Goal: Task Accomplishment & Management: Complete application form

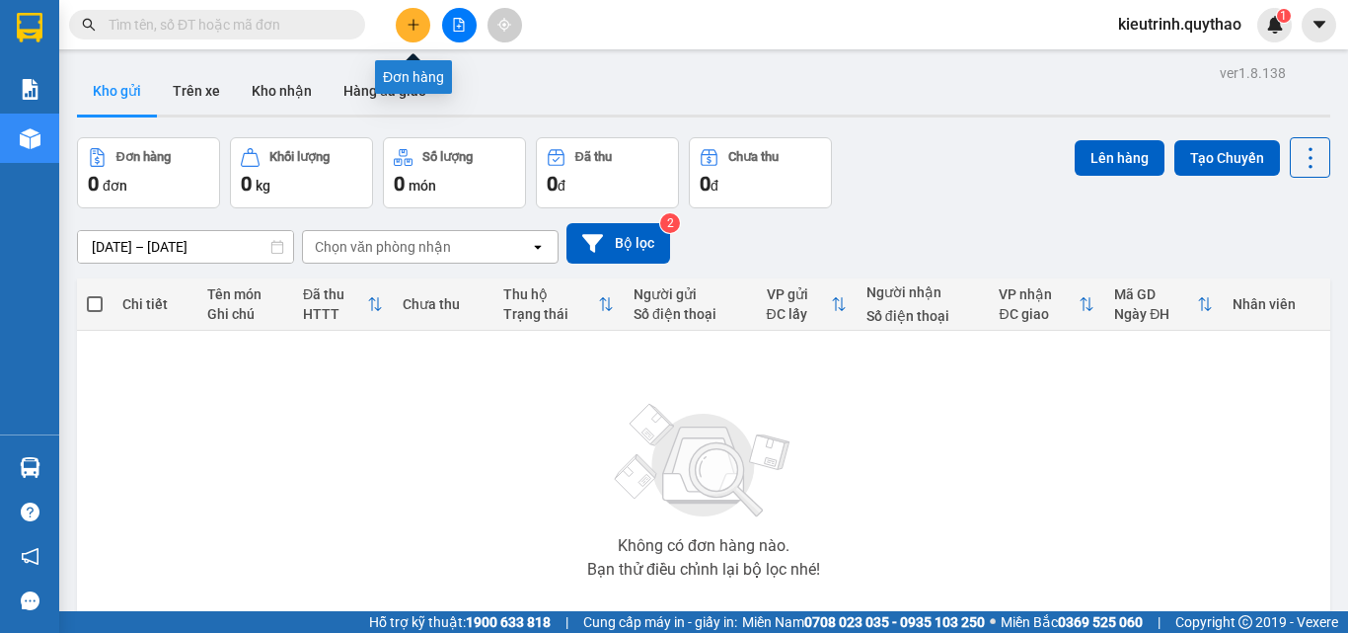
click at [429, 27] on button at bounding box center [413, 25] width 35 height 35
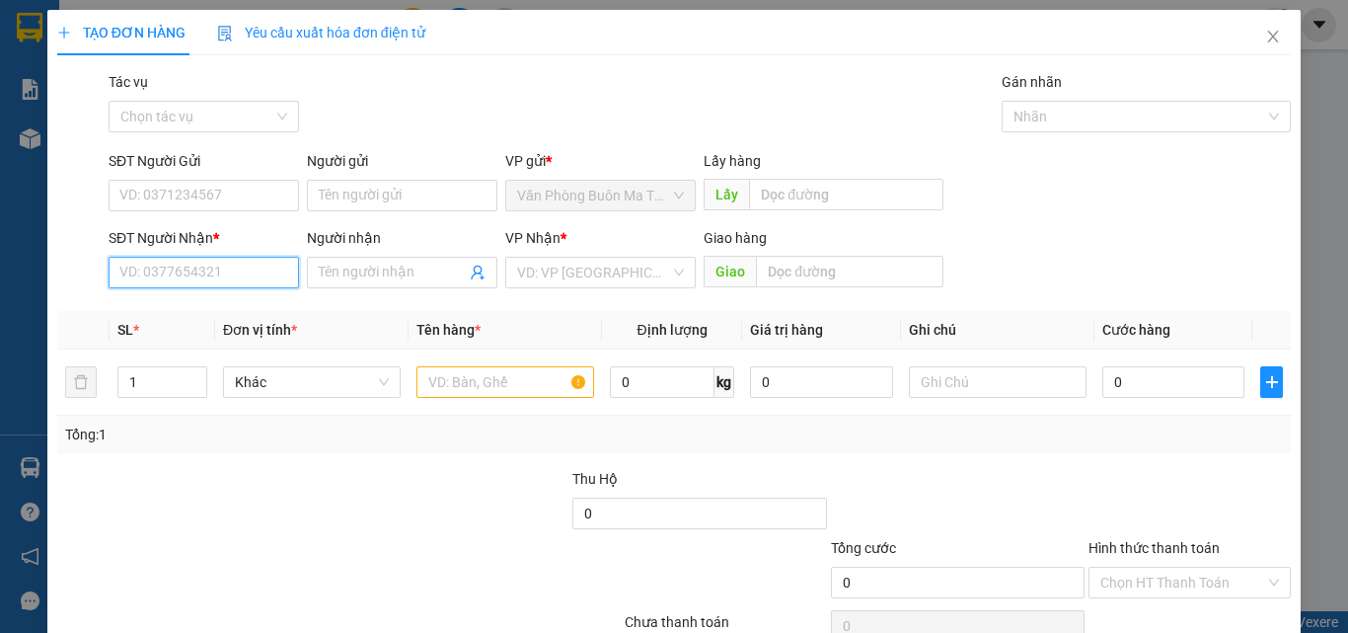
click at [234, 284] on input "SĐT Người Nhận *" at bounding box center [204, 273] width 190 height 32
click at [328, 273] on input "Người nhận" at bounding box center [392, 273] width 147 height 22
type input "PHÚ NGỰ"
click at [259, 263] on input "SĐT Người Nhận *" at bounding box center [204, 273] width 190 height 32
type input "0908009821"
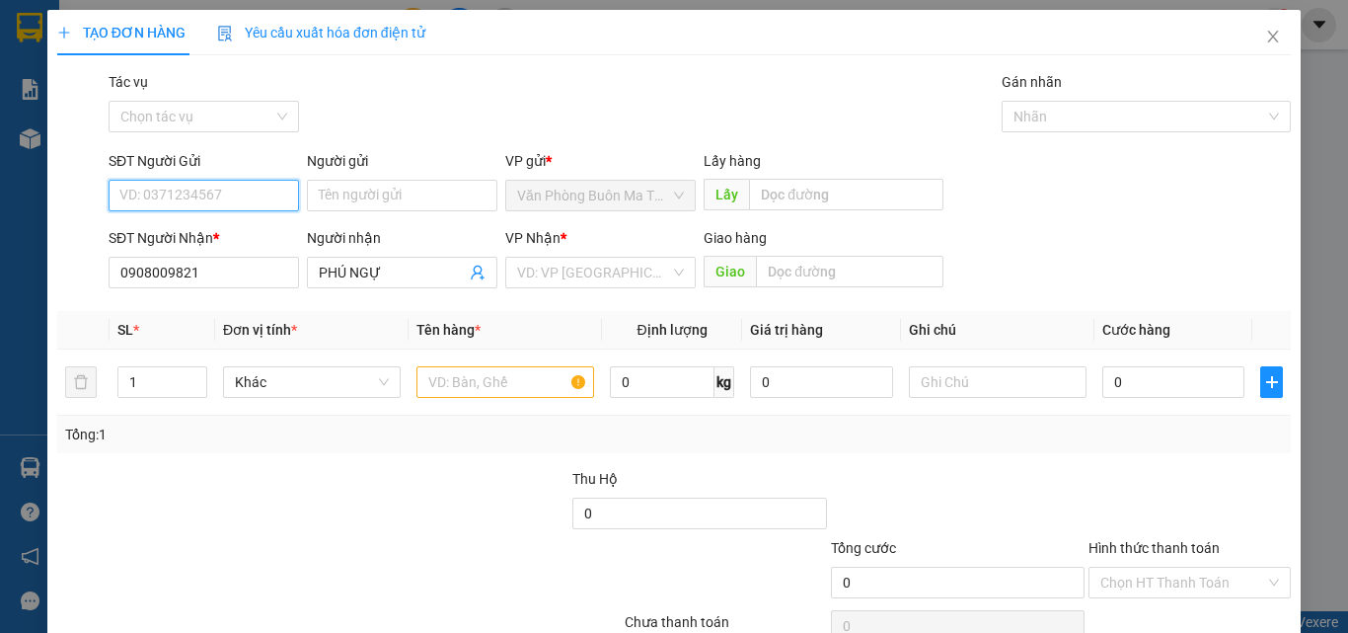
click at [190, 196] on input "SĐT Người Gửi" at bounding box center [204, 196] width 190 height 32
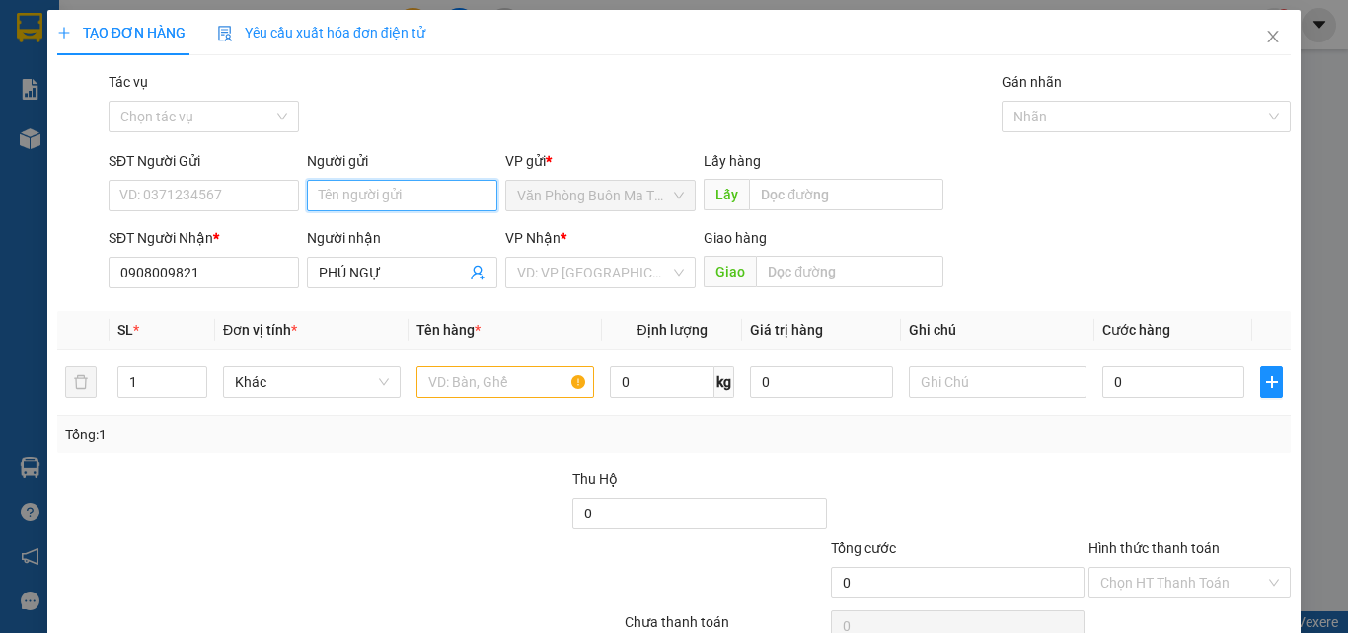
click at [450, 201] on input "Người gửi" at bounding box center [402, 196] width 190 height 32
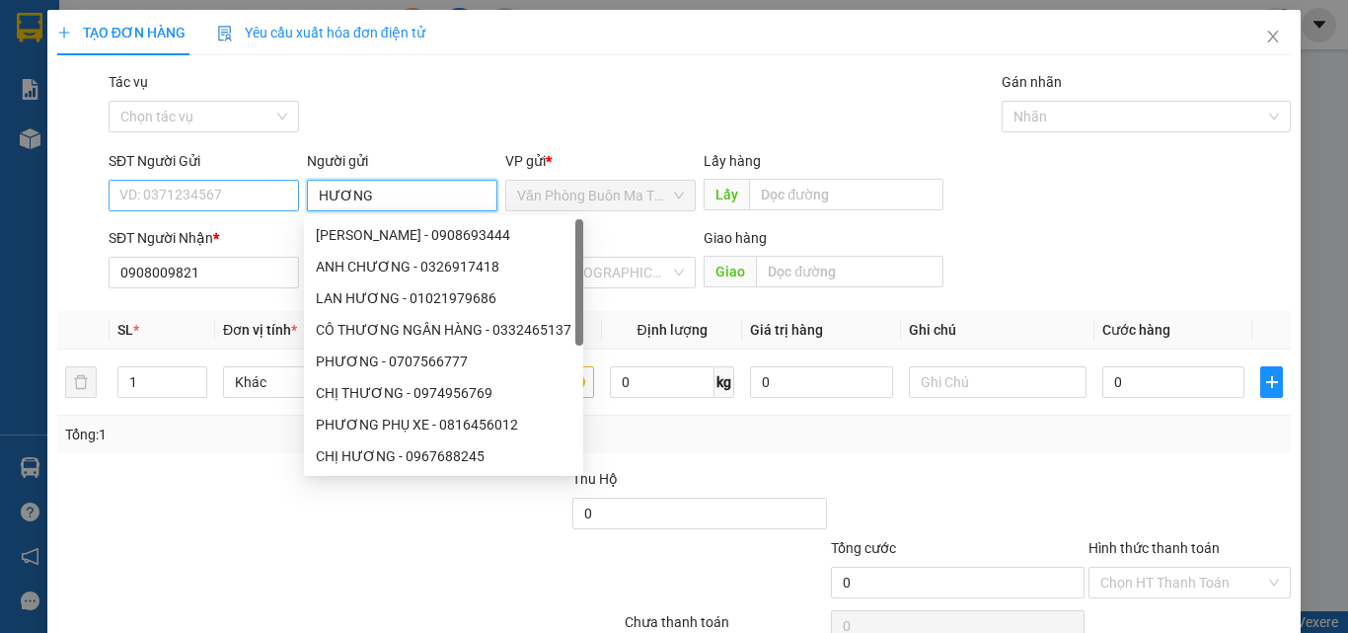
type input "HƯƠNG"
click at [241, 210] on input "SĐT Người Gửi" at bounding box center [204, 196] width 190 height 32
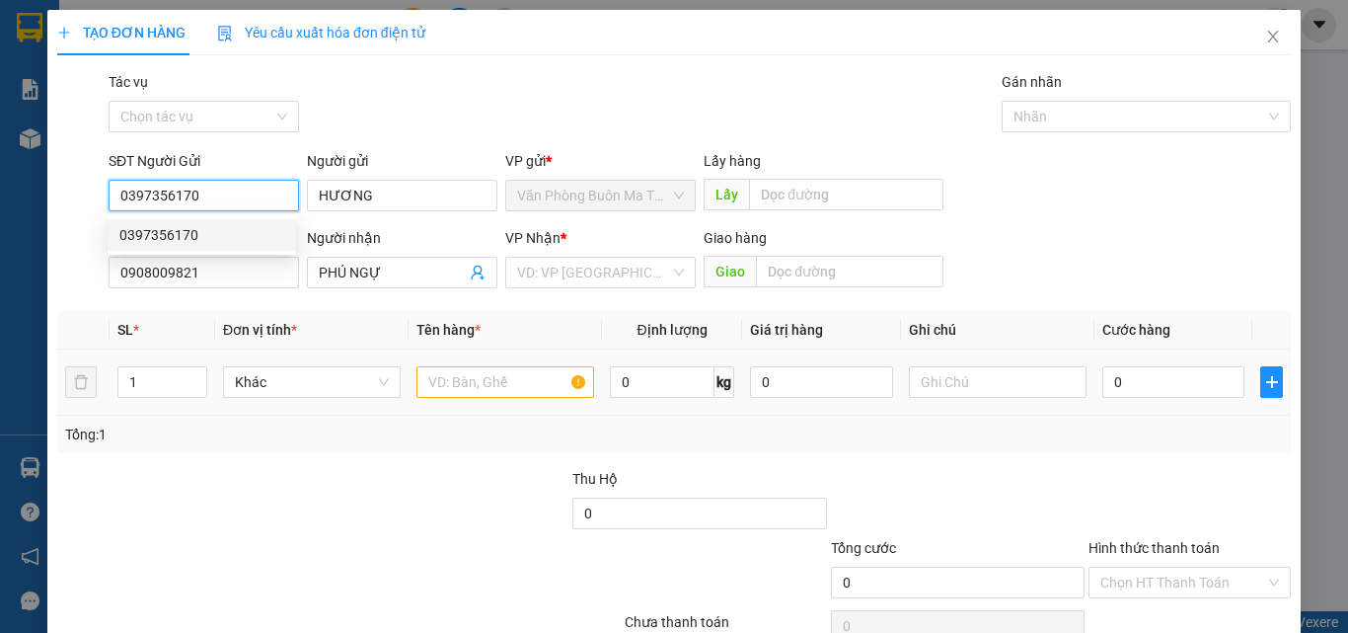
type input "0397356170"
click at [488, 383] on input "text" at bounding box center [505, 382] width 178 height 32
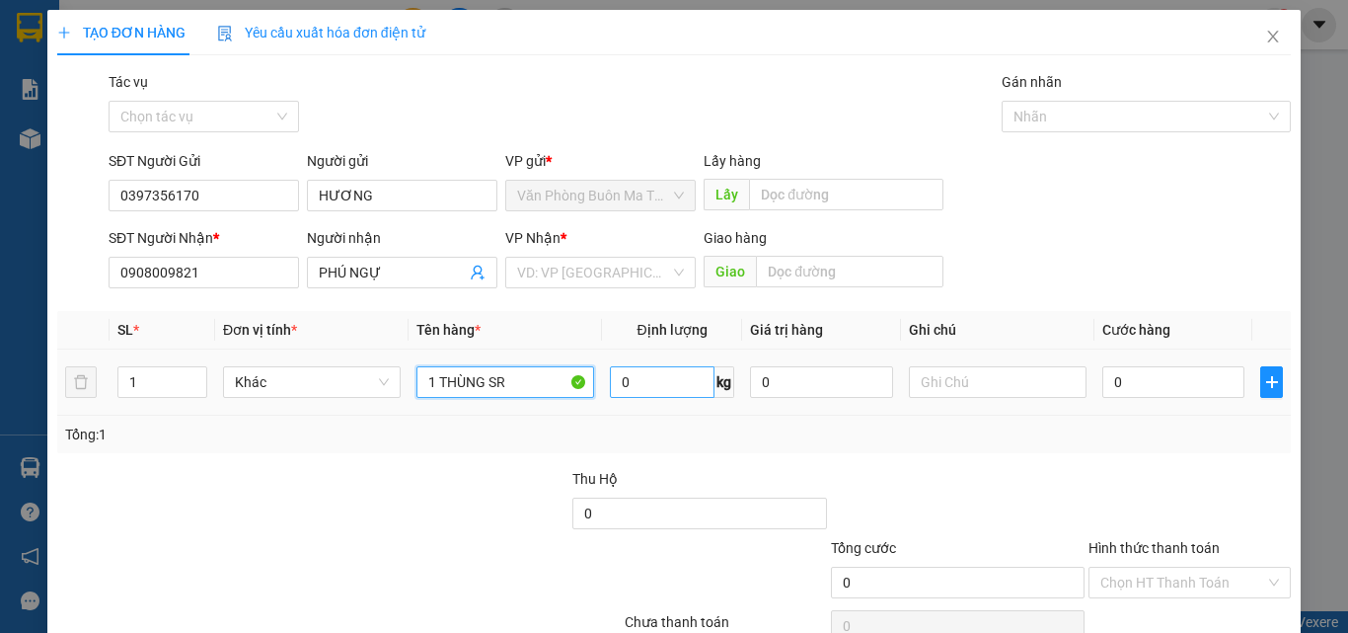
type input "1 THÙNG SR"
click at [635, 382] on input "0" at bounding box center [662, 382] width 105 height 32
click at [943, 391] on input "text" at bounding box center [998, 382] width 178 height 32
click at [1103, 378] on input "0" at bounding box center [1173, 382] width 142 height 32
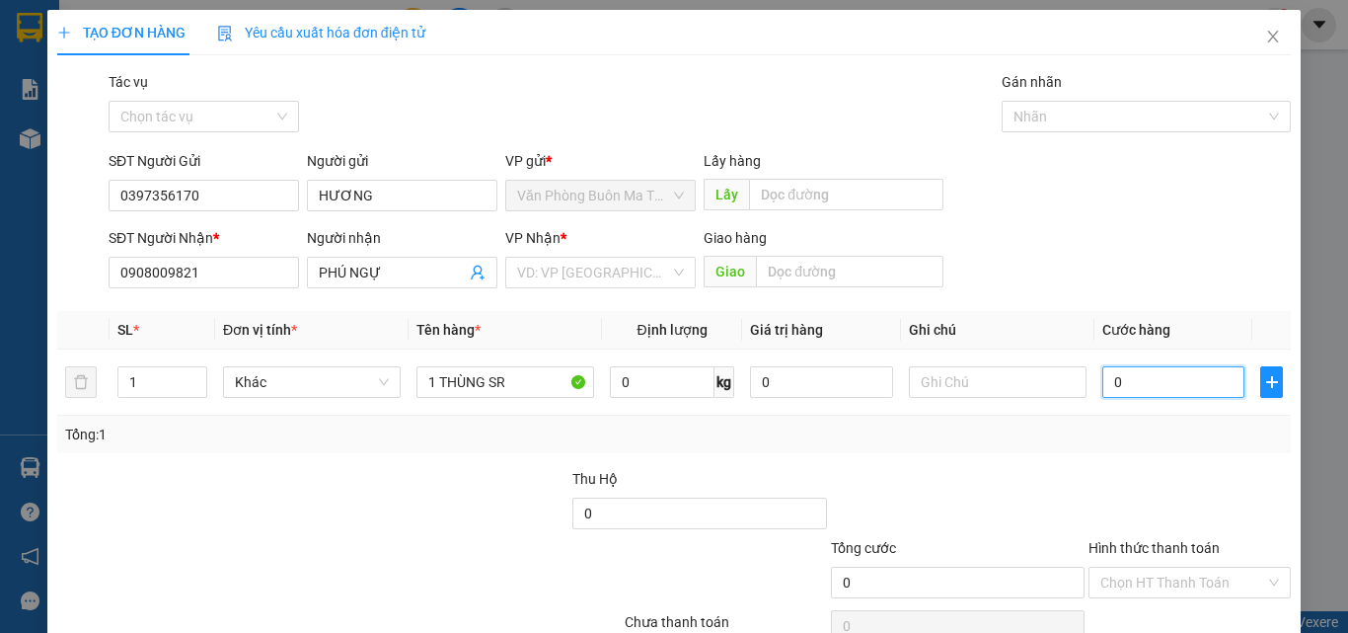
type input "8"
type input "80"
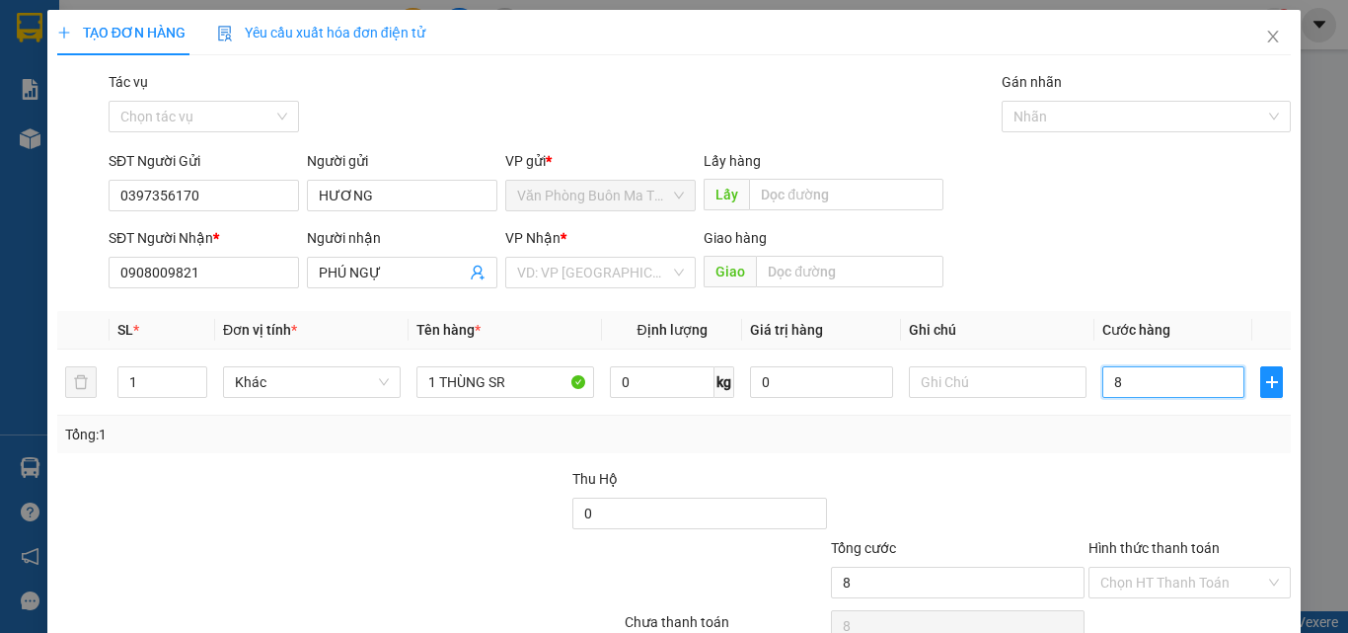
type input "80"
type input "80.000"
click at [571, 260] on input "search" at bounding box center [593, 273] width 153 height 30
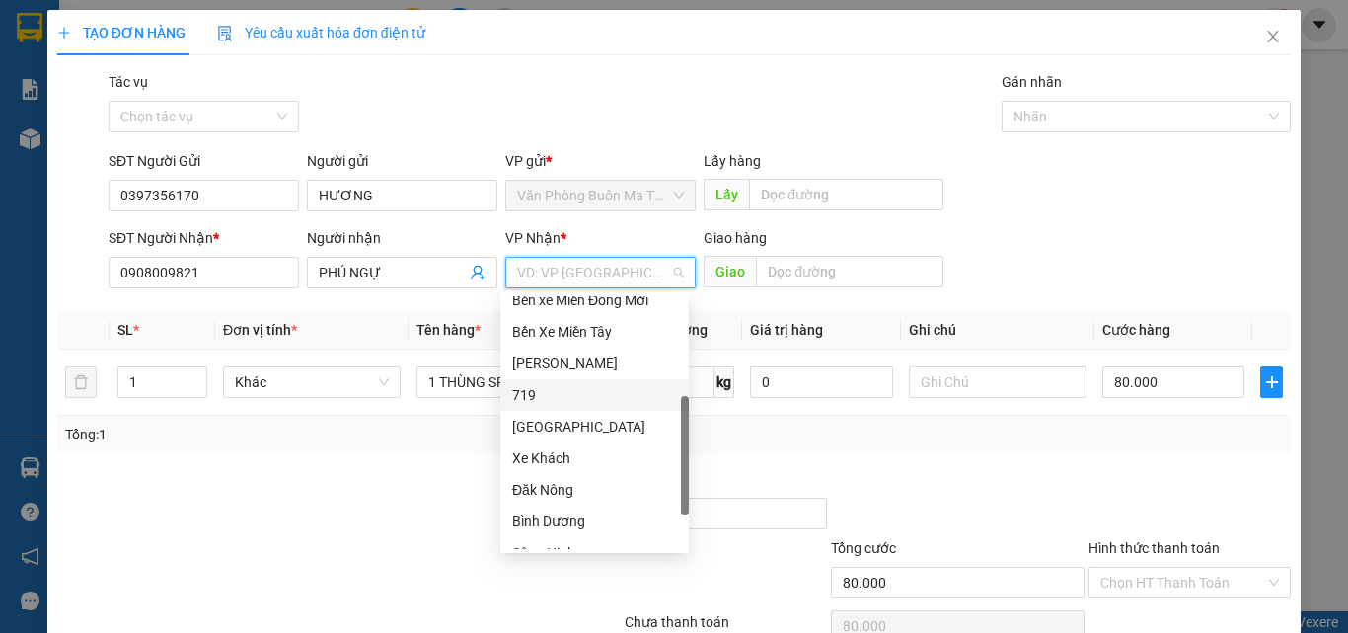
scroll to position [99, 0]
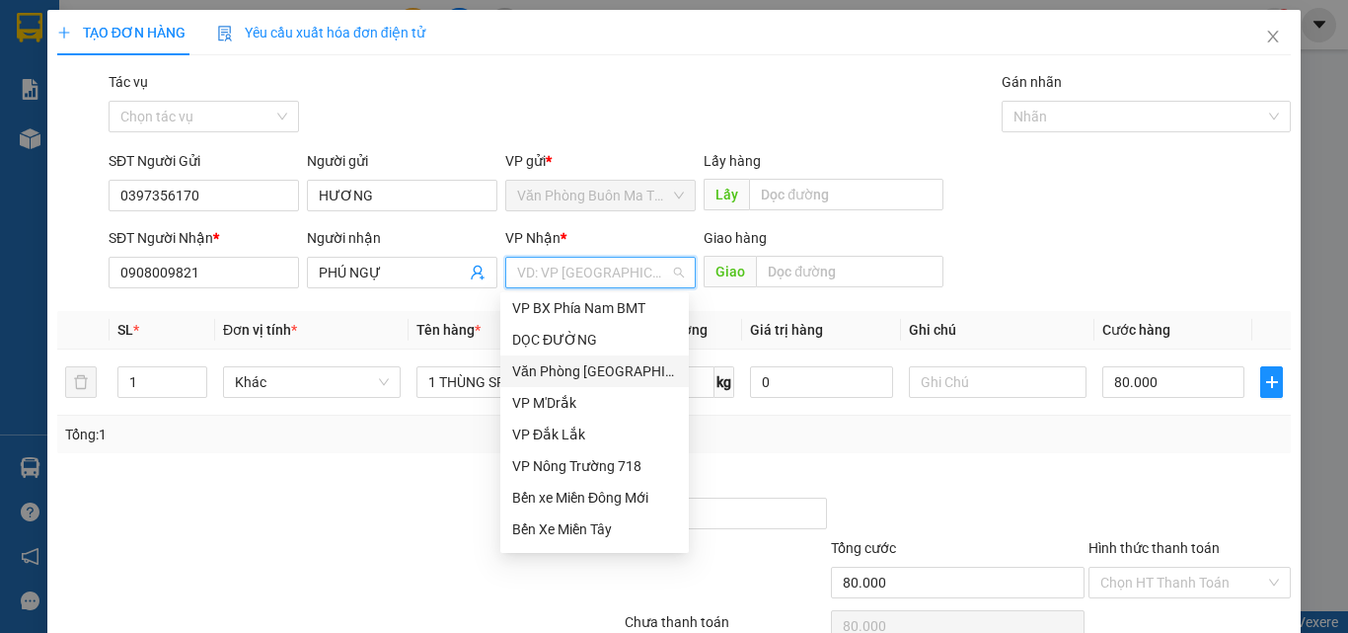
click at [601, 367] on div "Văn Phòng [GEOGRAPHIC_DATA]" at bounding box center [594, 371] width 165 height 22
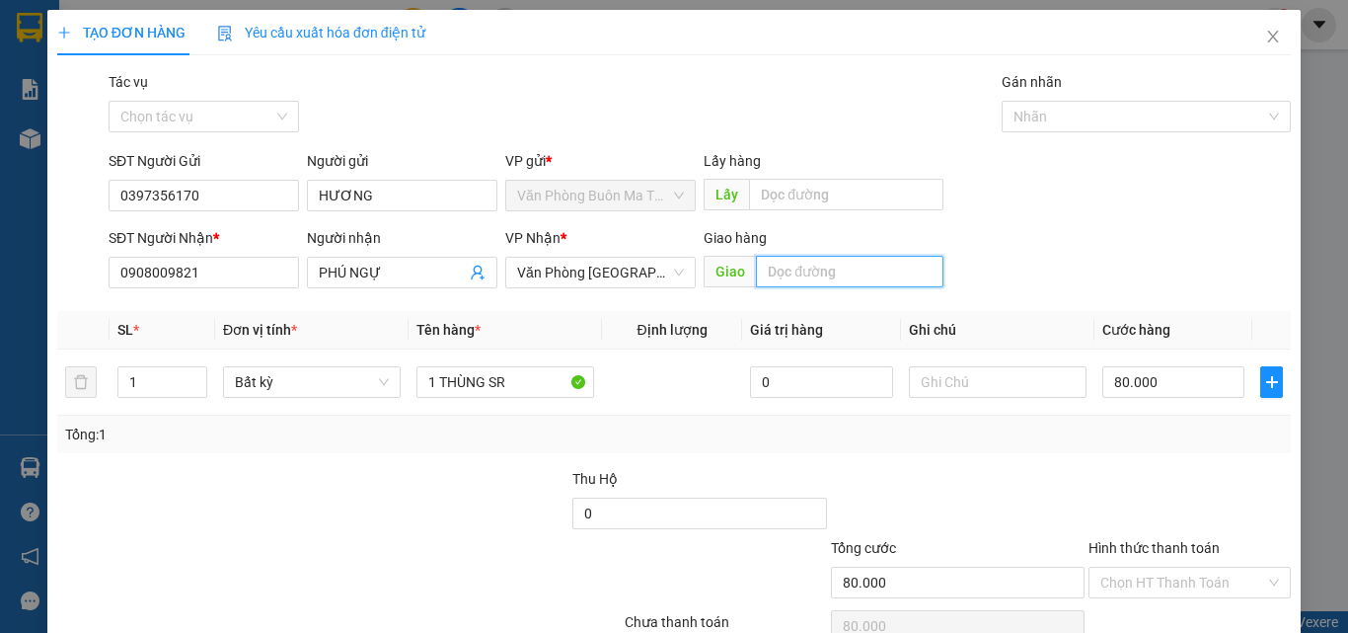
click at [766, 277] on input "text" at bounding box center [850, 272] width 188 height 32
type input "BÚC GRAB VỀ [GEOGRAPHIC_DATA]"
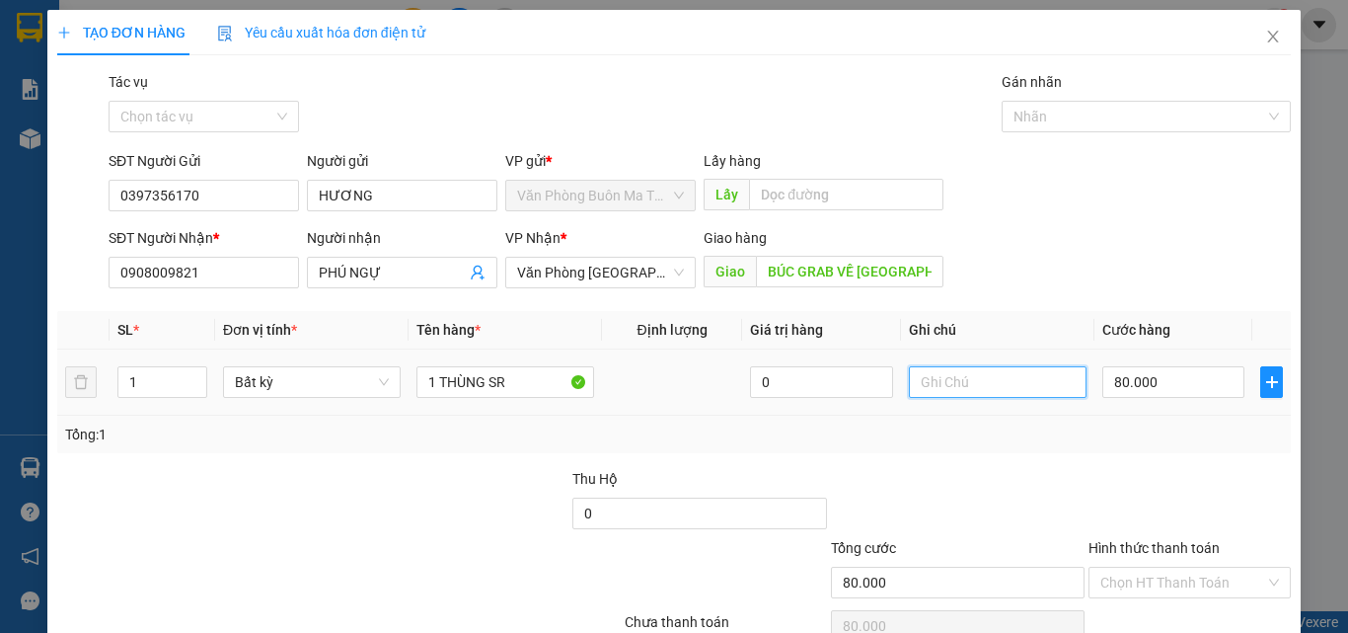
click at [915, 382] on input "text" at bounding box center [998, 382] width 178 height 32
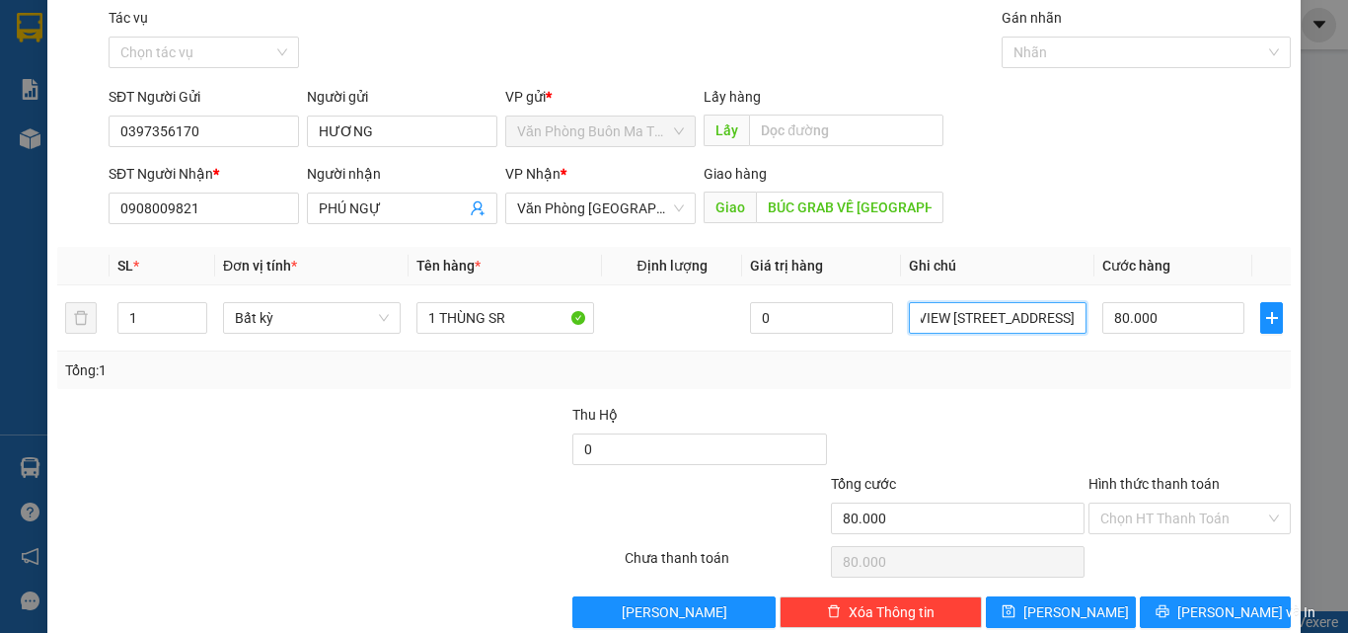
scroll to position [98, 0]
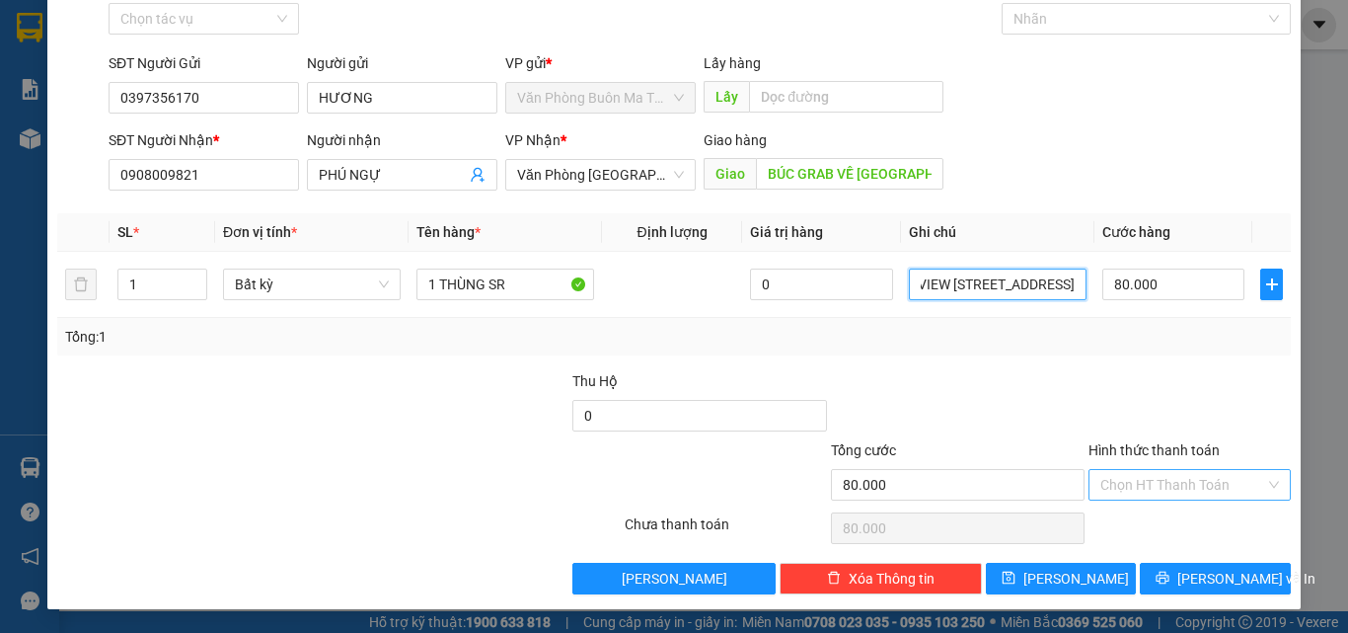
type input "PARKVIEW [STREET_ADDRESS]"
click at [1158, 478] on input "Hình thức thanh toán" at bounding box center [1182, 485] width 165 height 30
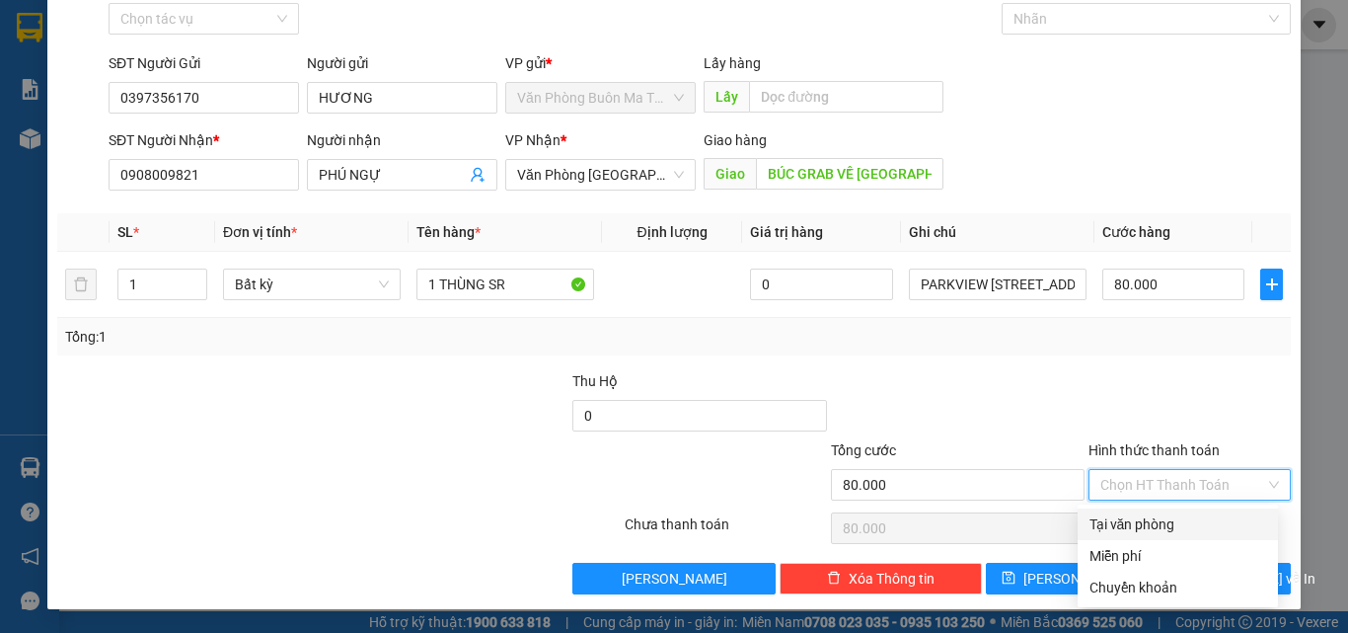
click at [1157, 529] on div "Tại văn phòng" at bounding box center [1178, 524] width 177 height 22
type input "0"
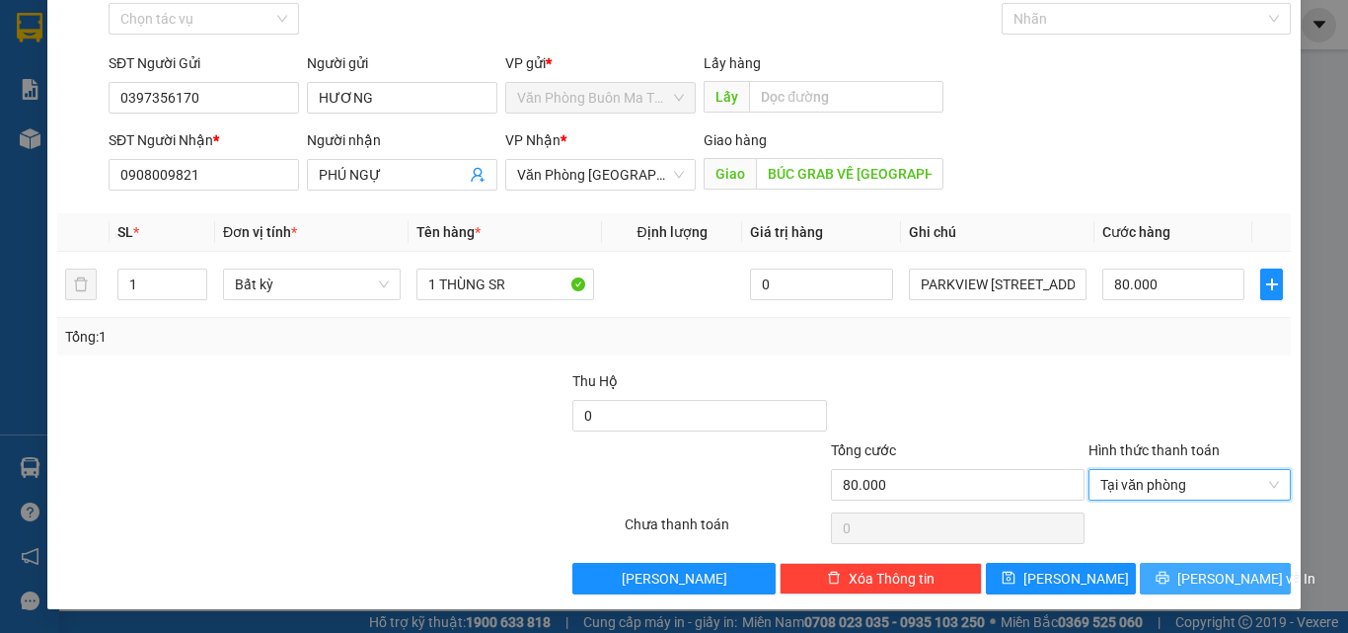
click at [1242, 573] on button "[PERSON_NAME] và In" at bounding box center [1215, 579] width 151 height 32
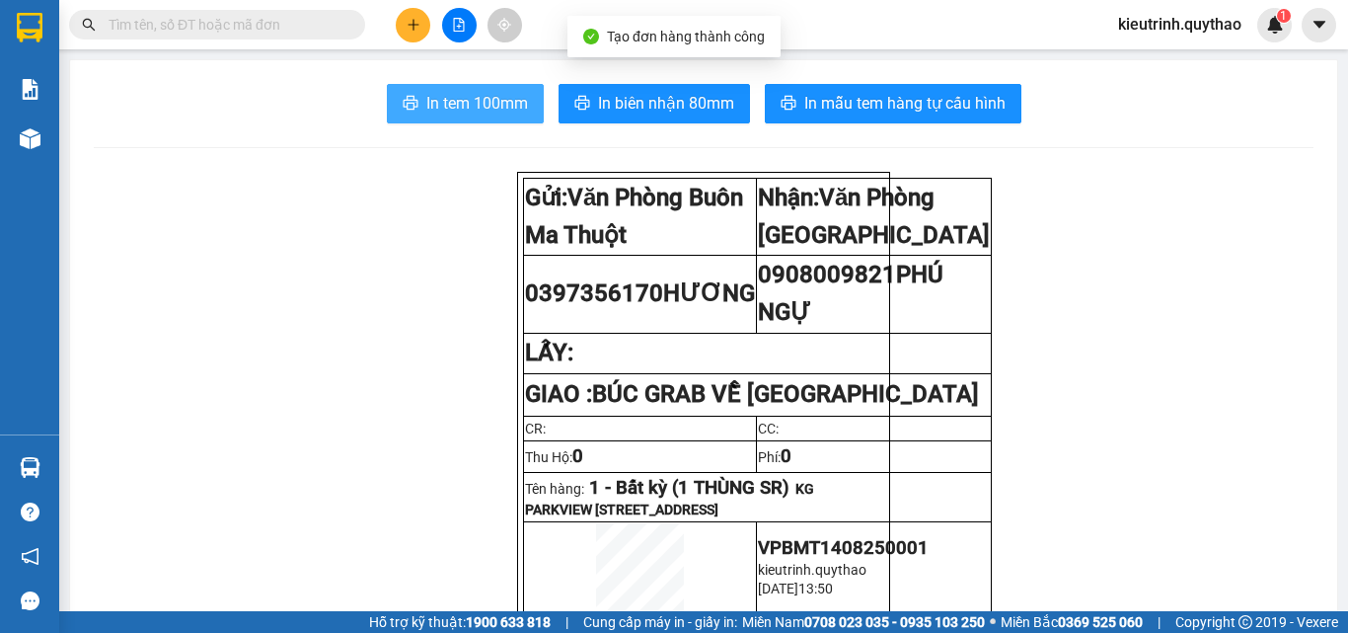
click at [460, 107] on span "In tem 100mm" at bounding box center [477, 103] width 102 height 25
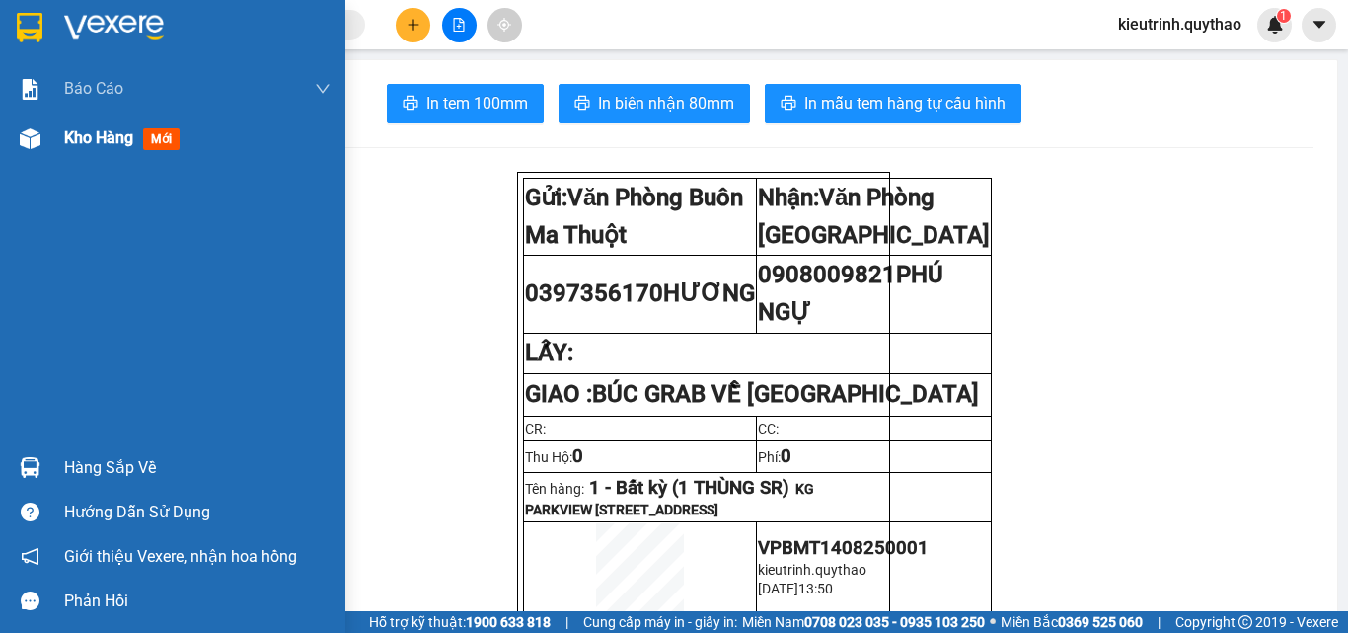
drag, startPoint x: 103, startPoint y: 152, endPoint x: 341, endPoint y: 175, distance: 239.9
click at [104, 152] on div "Kho hàng mới" at bounding box center [197, 137] width 266 height 49
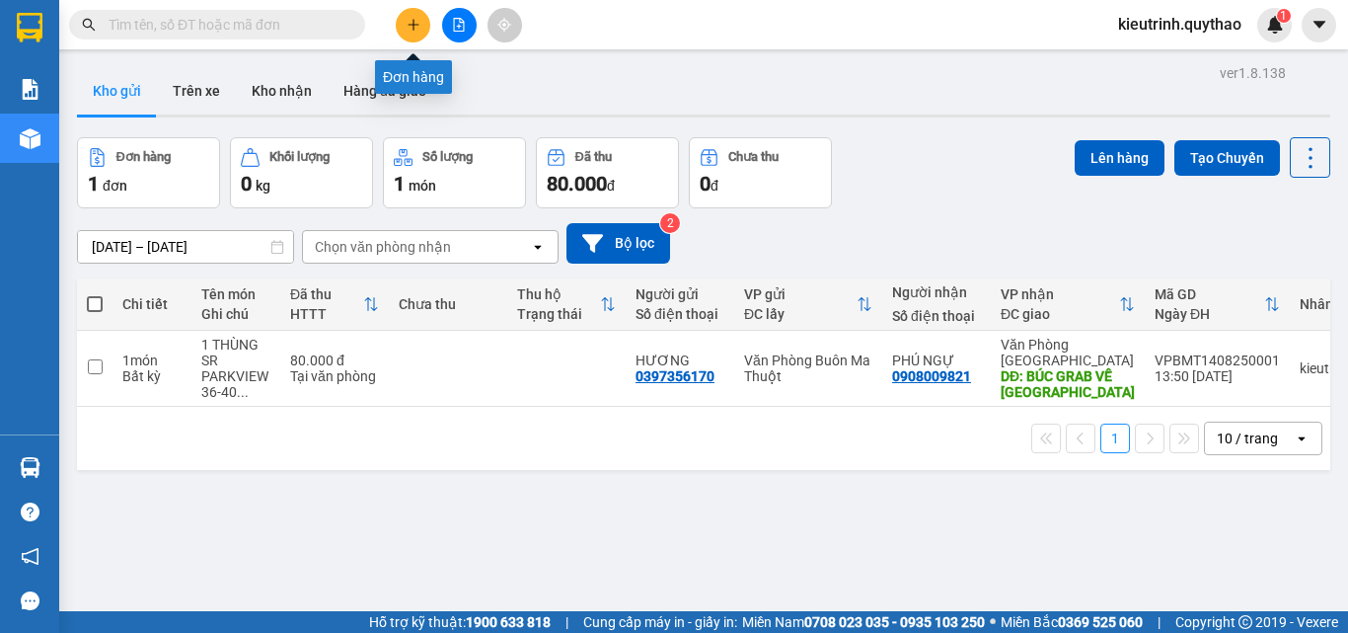
click at [416, 38] on button at bounding box center [413, 25] width 35 height 35
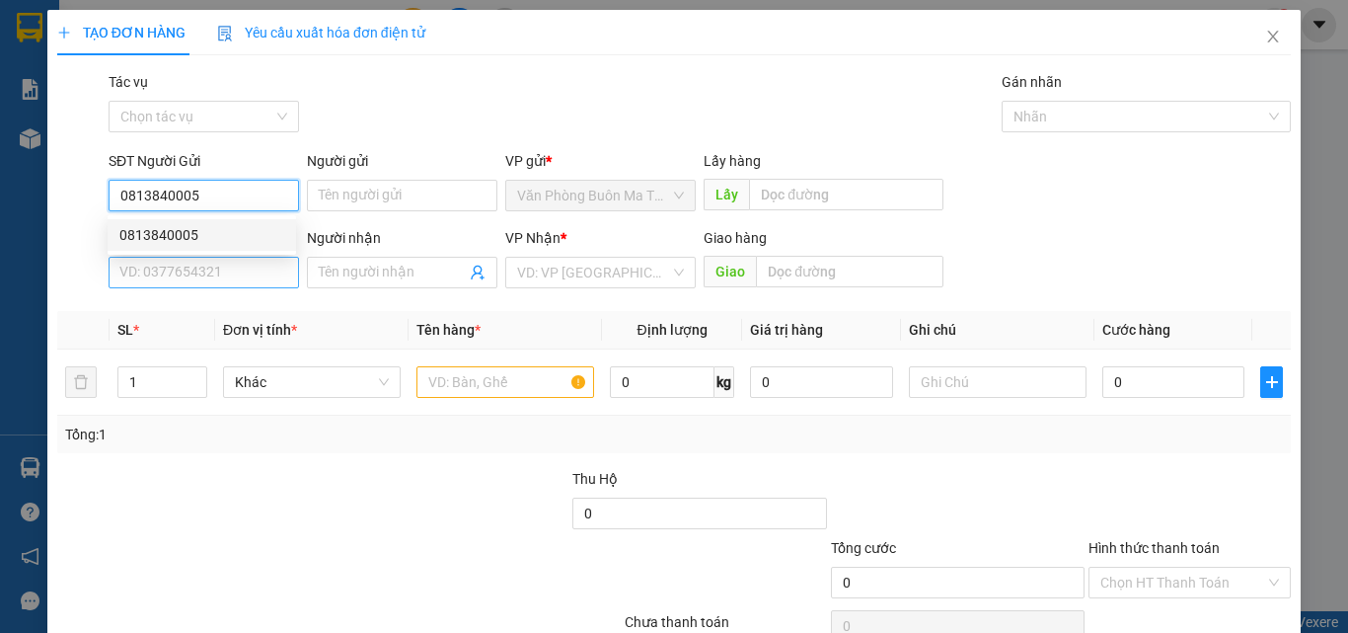
type input "0813840005"
click at [180, 275] on input "SĐT Người Nhận *" at bounding box center [204, 273] width 190 height 32
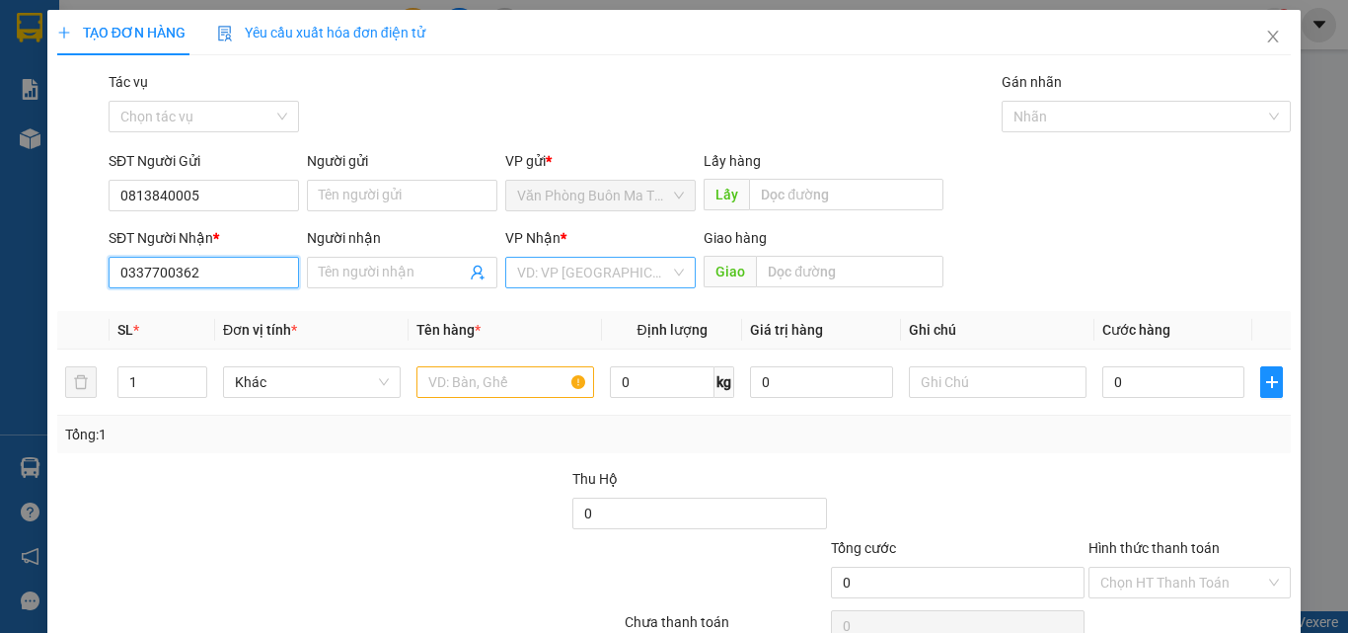
type input "0337700362"
click at [619, 269] on input "search" at bounding box center [593, 273] width 153 height 30
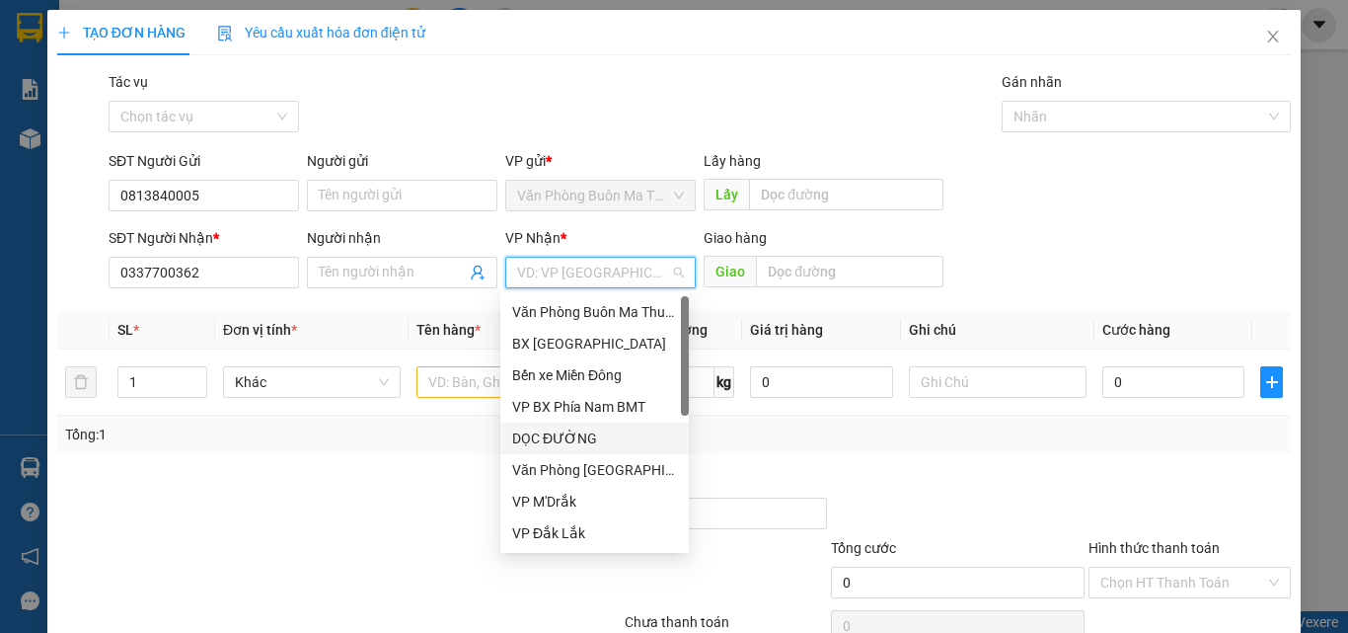
click at [584, 432] on div "DỌC ĐƯỜNG" at bounding box center [594, 438] width 165 height 22
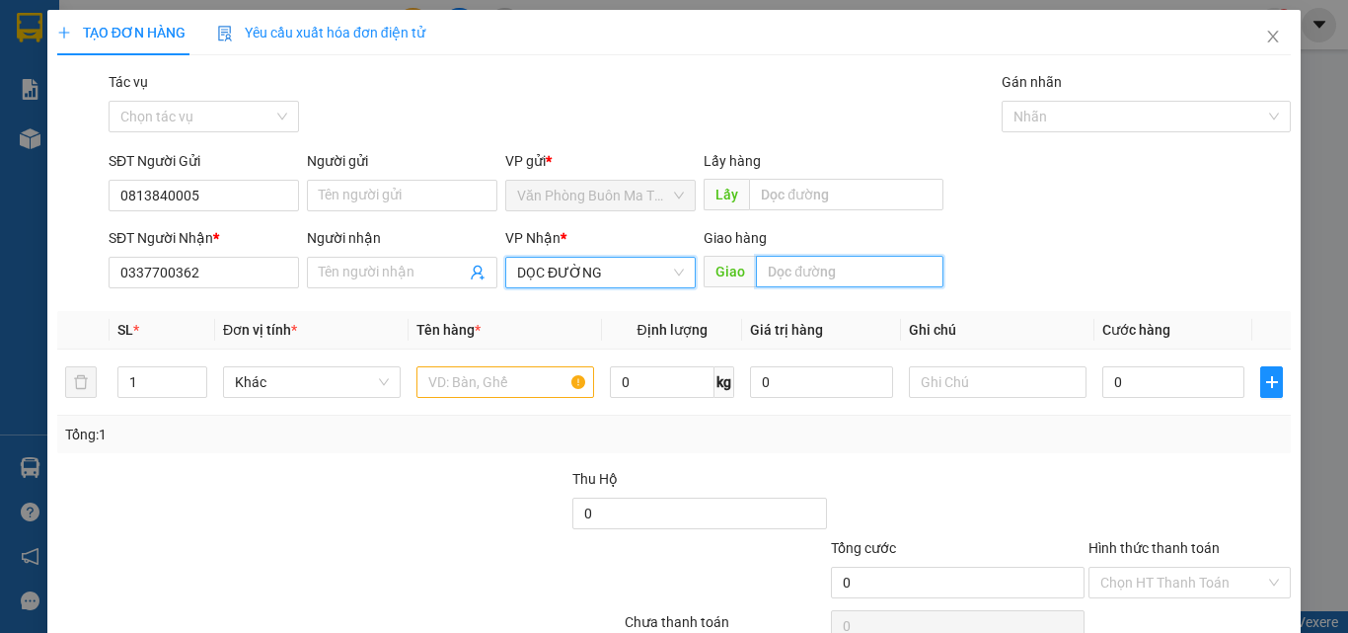
click at [795, 270] on input "text" at bounding box center [850, 272] width 188 height 32
type input "C"
type input "CV TÂN THỚI HIỆP"
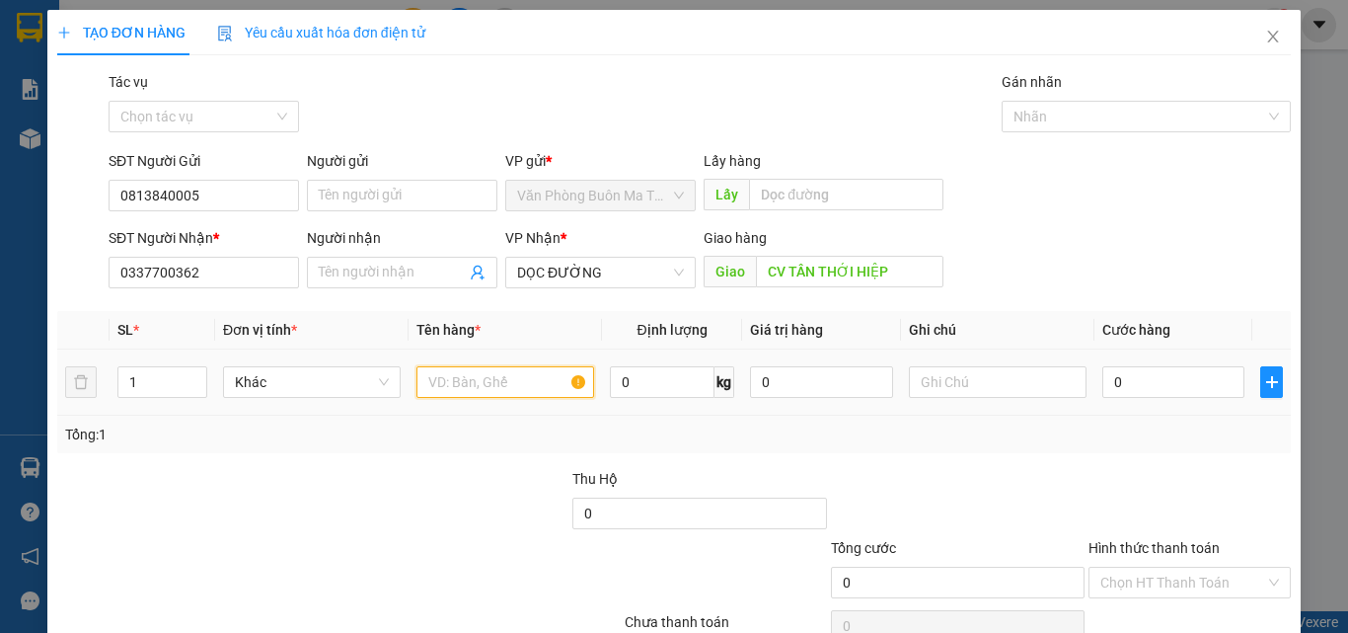
click at [463, 372] on input "text" at bounding box center [505, 382] width 178 height 32
type input "4 THÙNG SR"
click at [150, 381] on input "1" at bounding box center [162, 382] width 88 height 30
type input "4"
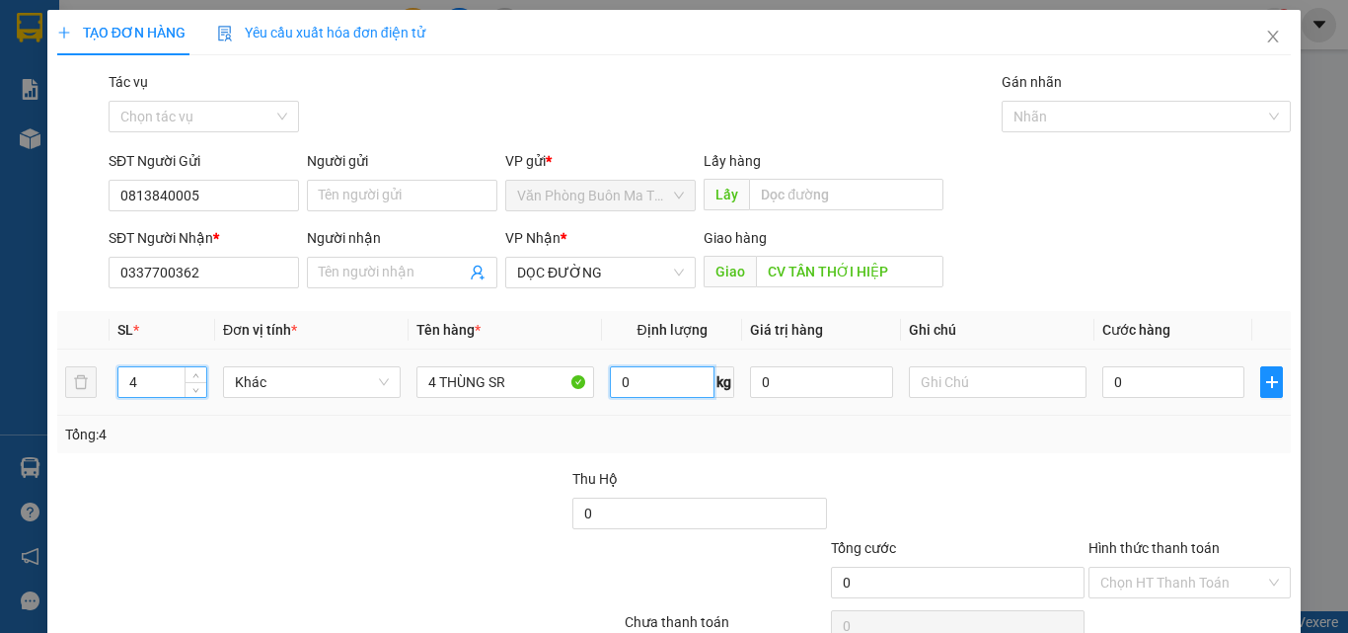
click at [622, 389] on input "0" at bounding box center [662, 382] width 105 height 32
type input "200"
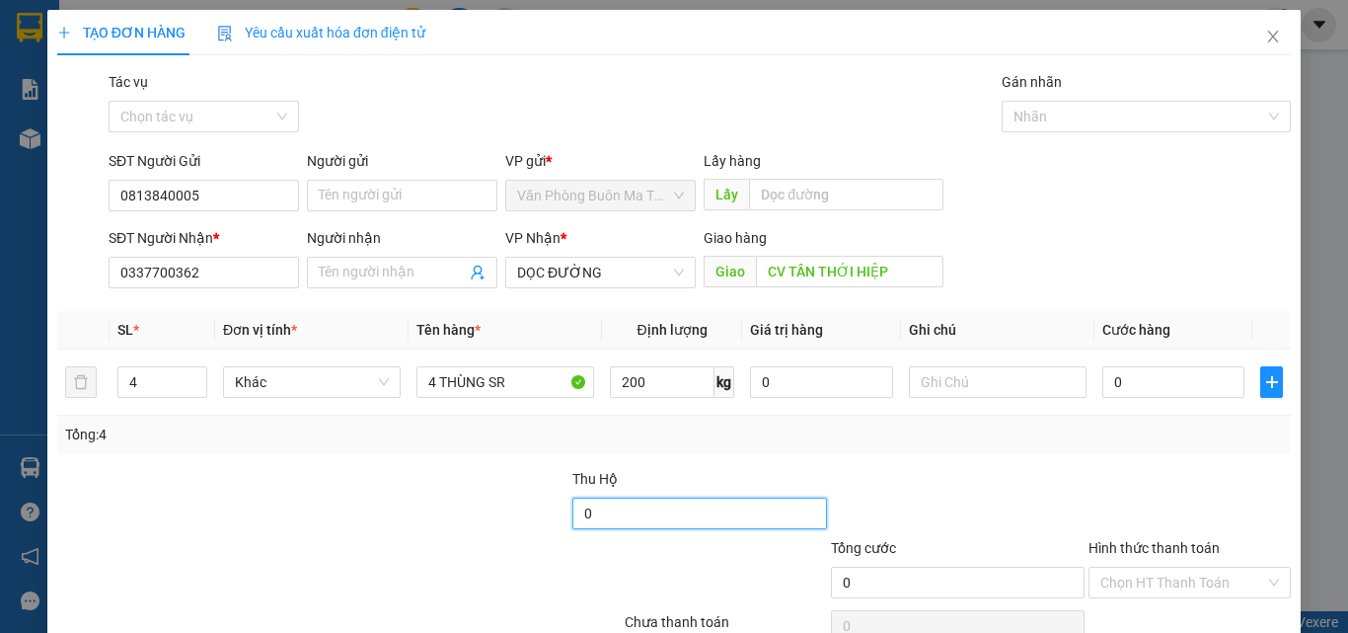
click at [588, 522] on input "0" at bounding box center [699, 513] width 254 height 32
type input "7.100.000"
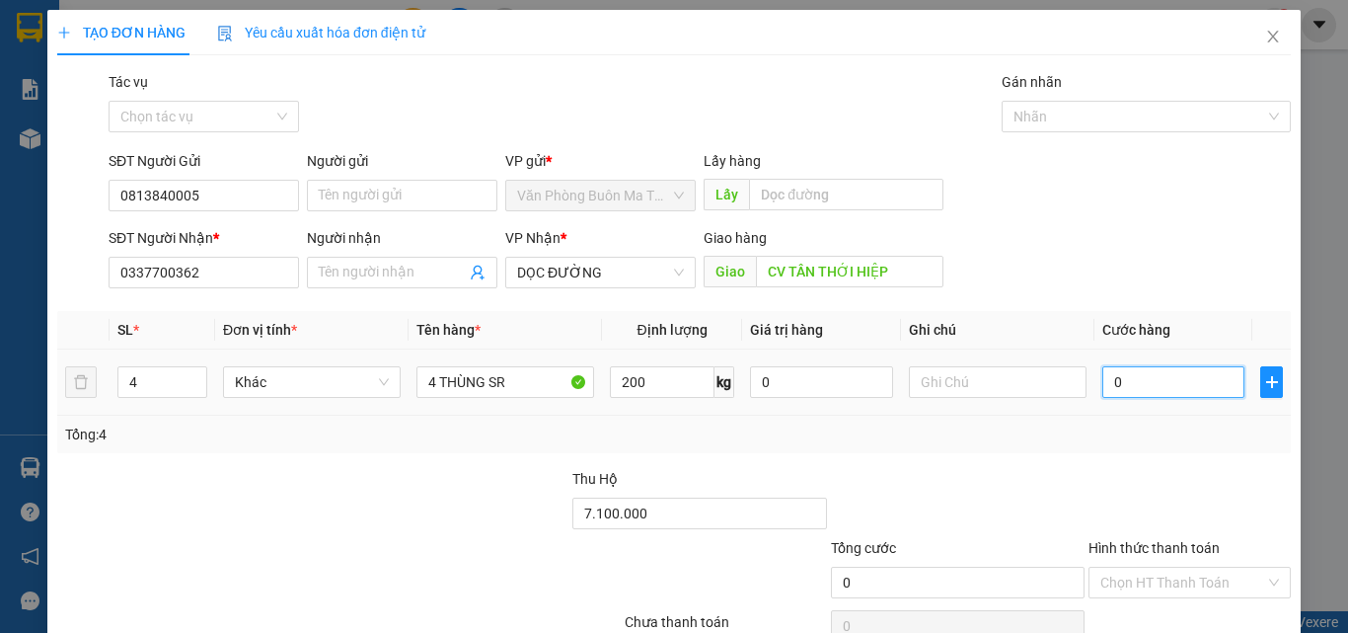
click at [1118, 396] on input "0" at bounding box center [1173, 382] width 142 height 32
type input "5"
type input "50"
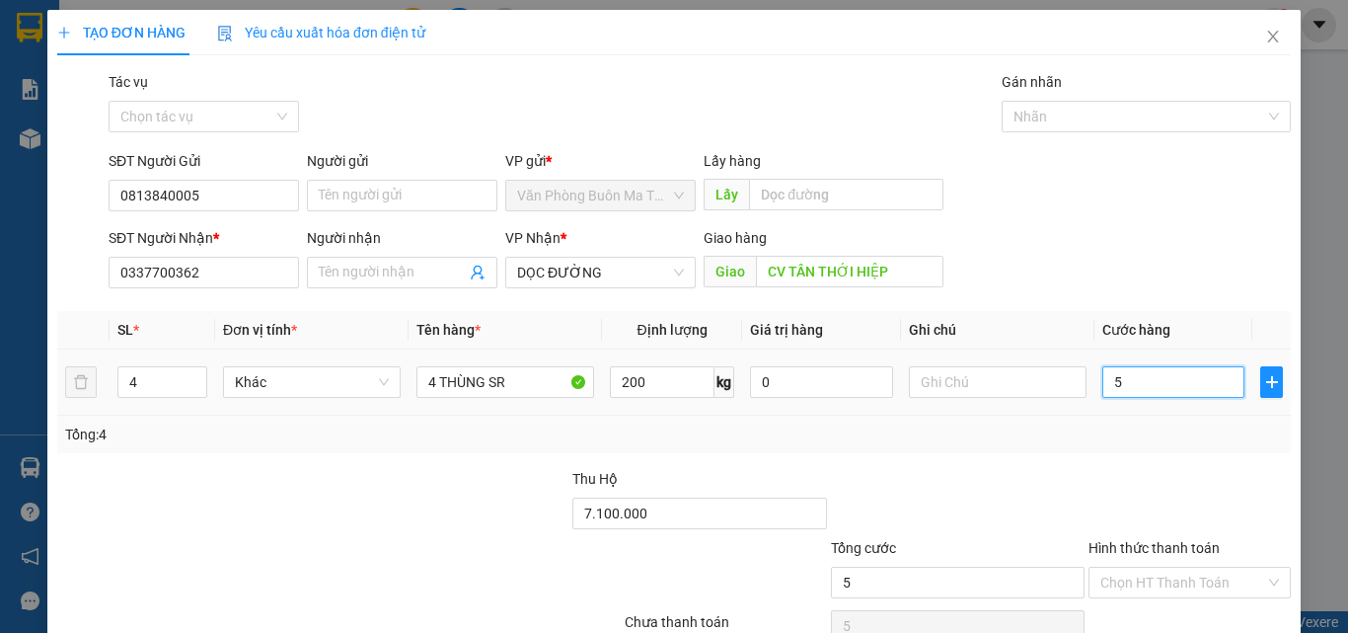
type input "50"
type input "500"
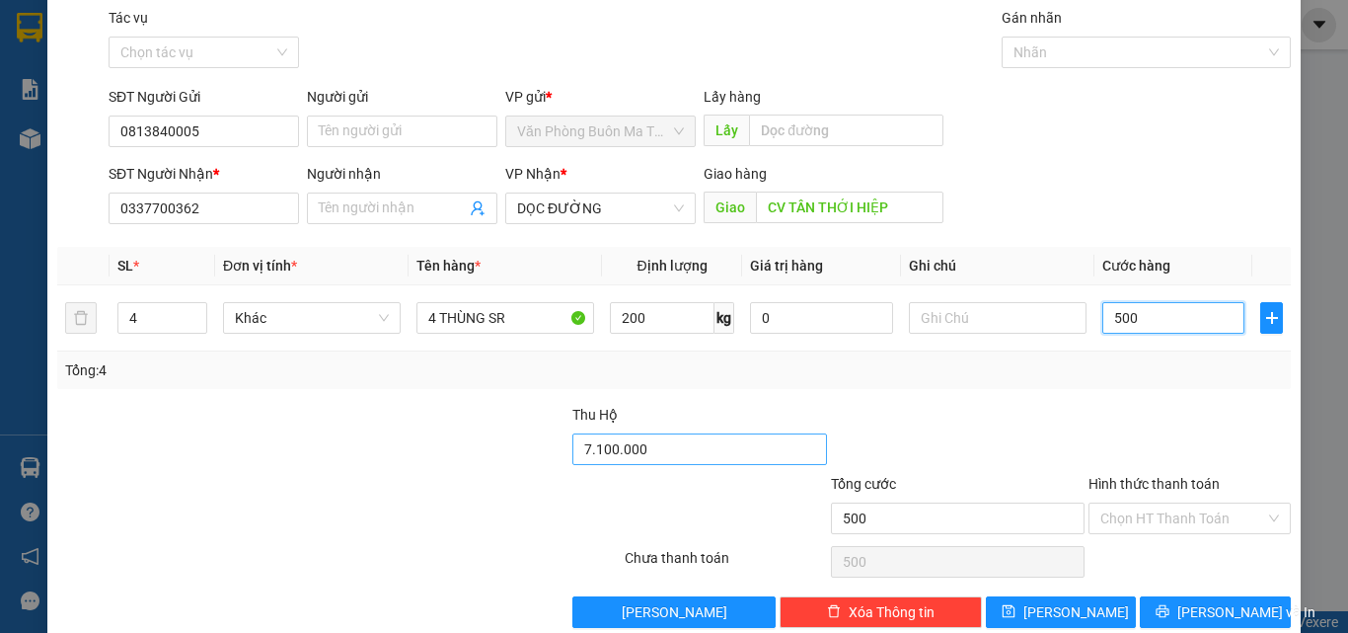
scroll to position [98, 0]
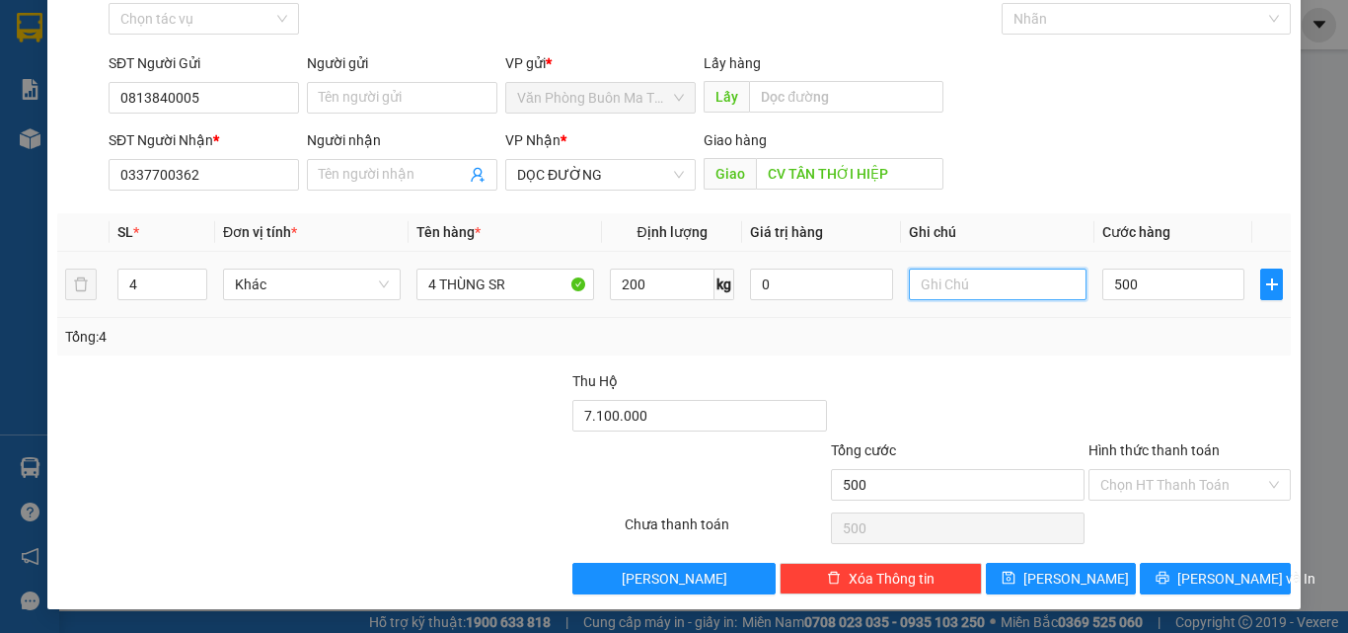
type input "500.000"
click at [934, 287] on input "text" at bounding box center [998, 284] width 178 height 32
type input "GỌI TRƯỚC 30P"
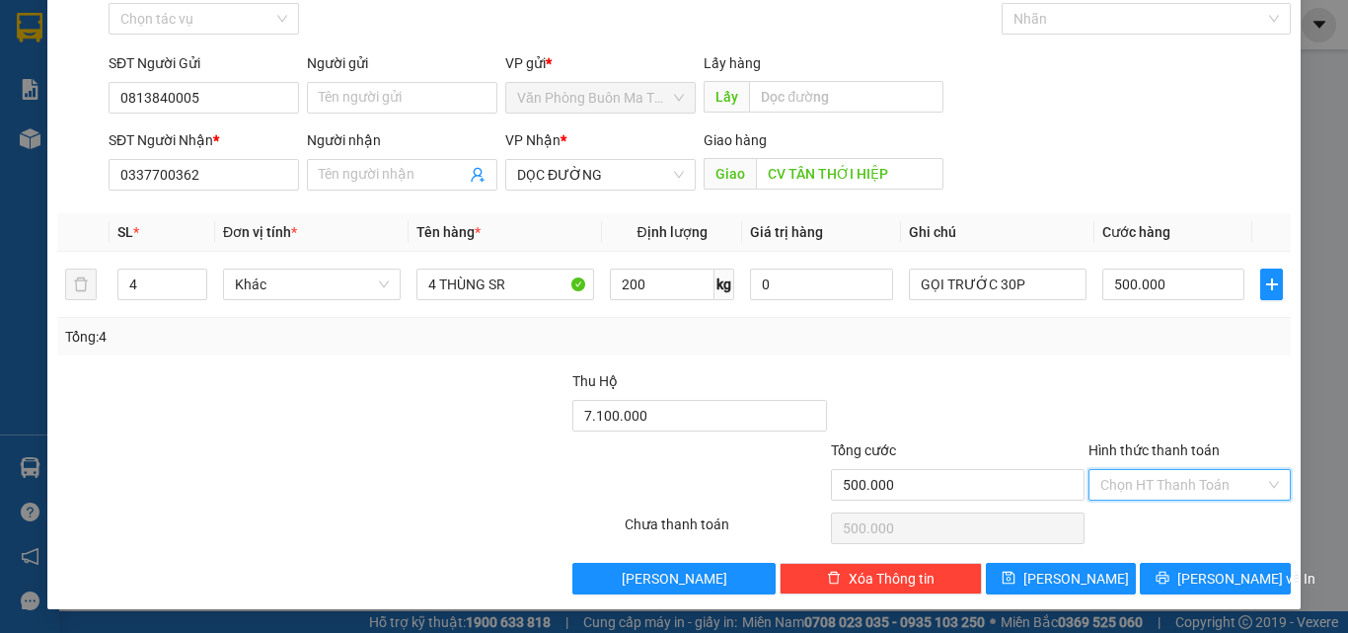
click at [1204, 489] on input "Hình thức thanh toán" at bounding box center [1182, 485] width 165 height 30
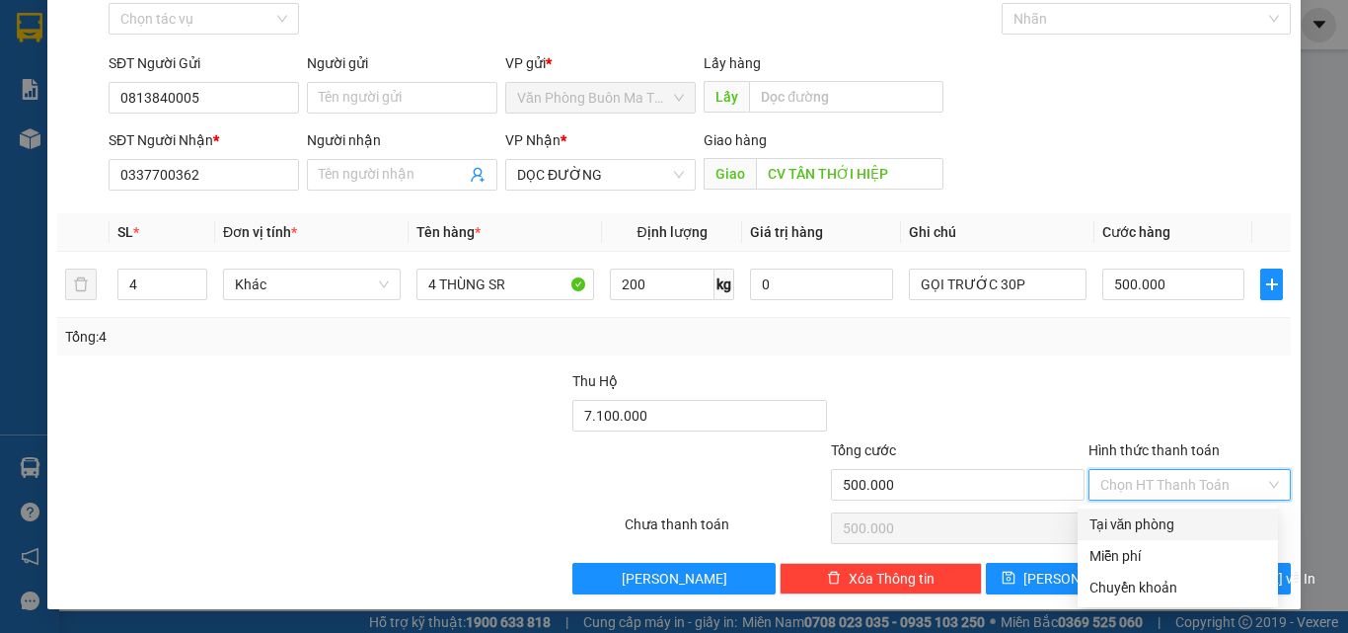
click at [1170, 532] on div "Tại văn phòng" at bounding box center [1178, 524] width 177 height 22
type input "0"
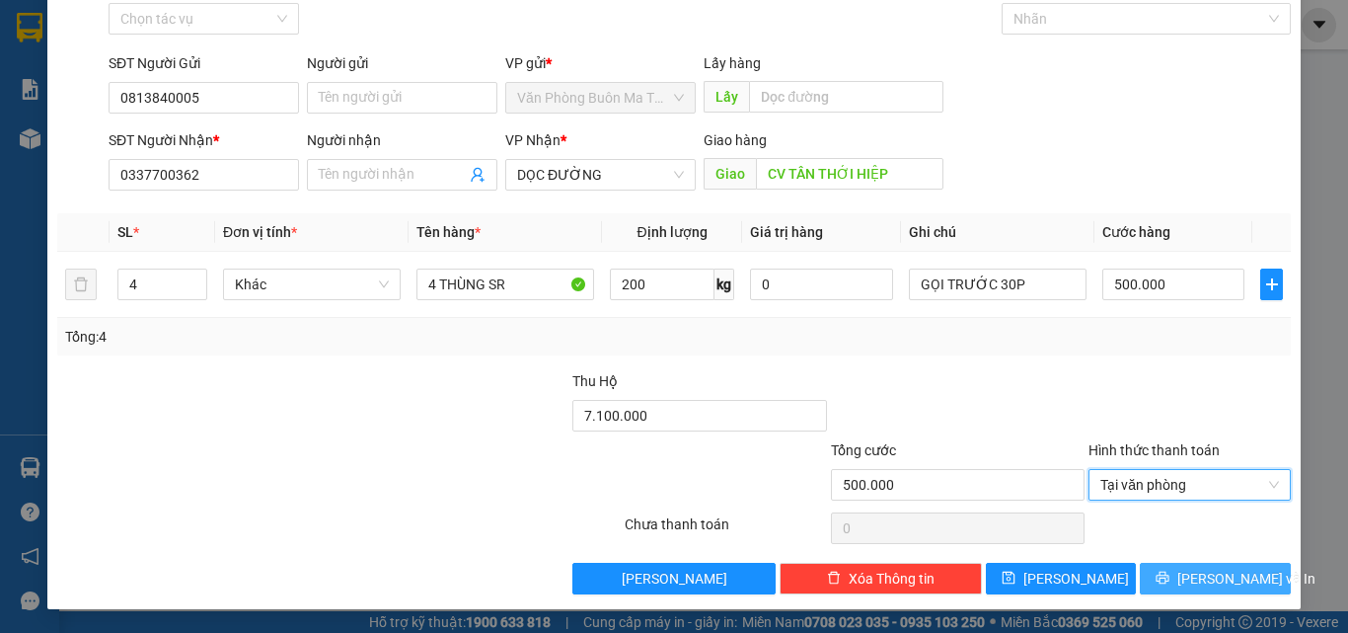
click at [1165, 566] on button "[PERSON_NAME] và In" at bounding box center [1215, 579] width 151 height 32
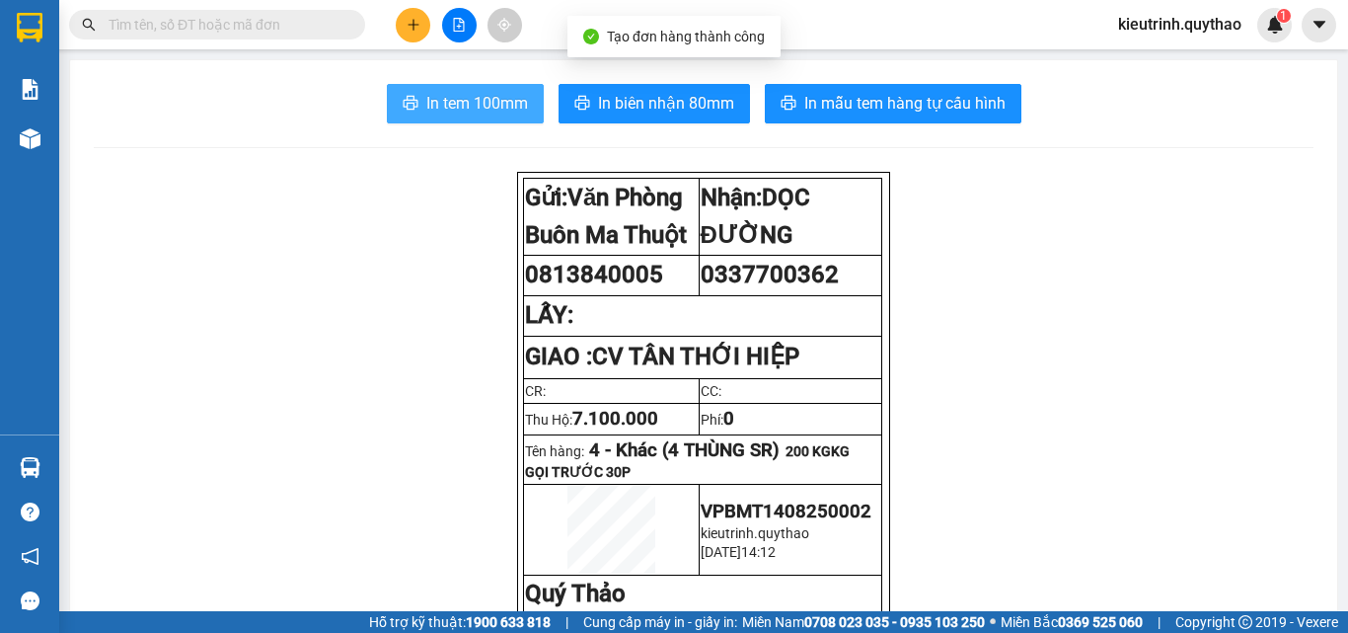
click at [426, 100] on span "In tem 100mm" at bounding box center [477, 103] width 102 height 25
click at [485, 96] on span "In tem 100mm" at bounding box center [477, 103] width 102 height 25
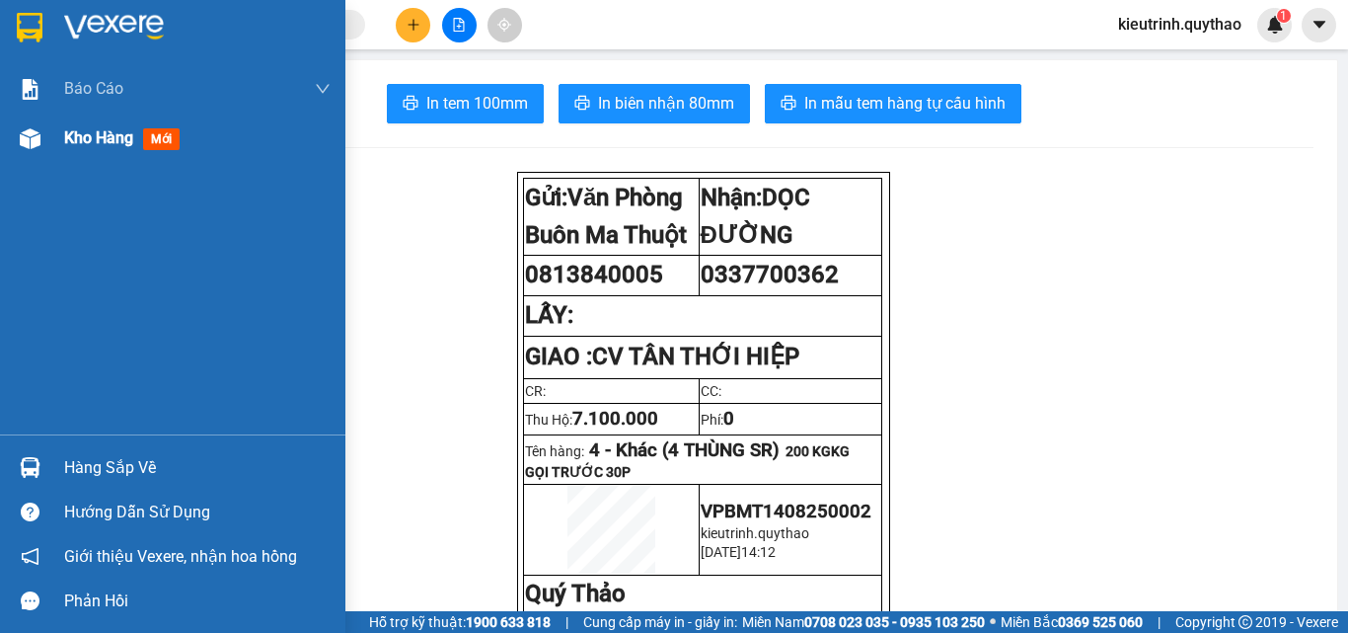
click at [36, 138] on img at bounding box center [30, 138] width 21 height 21
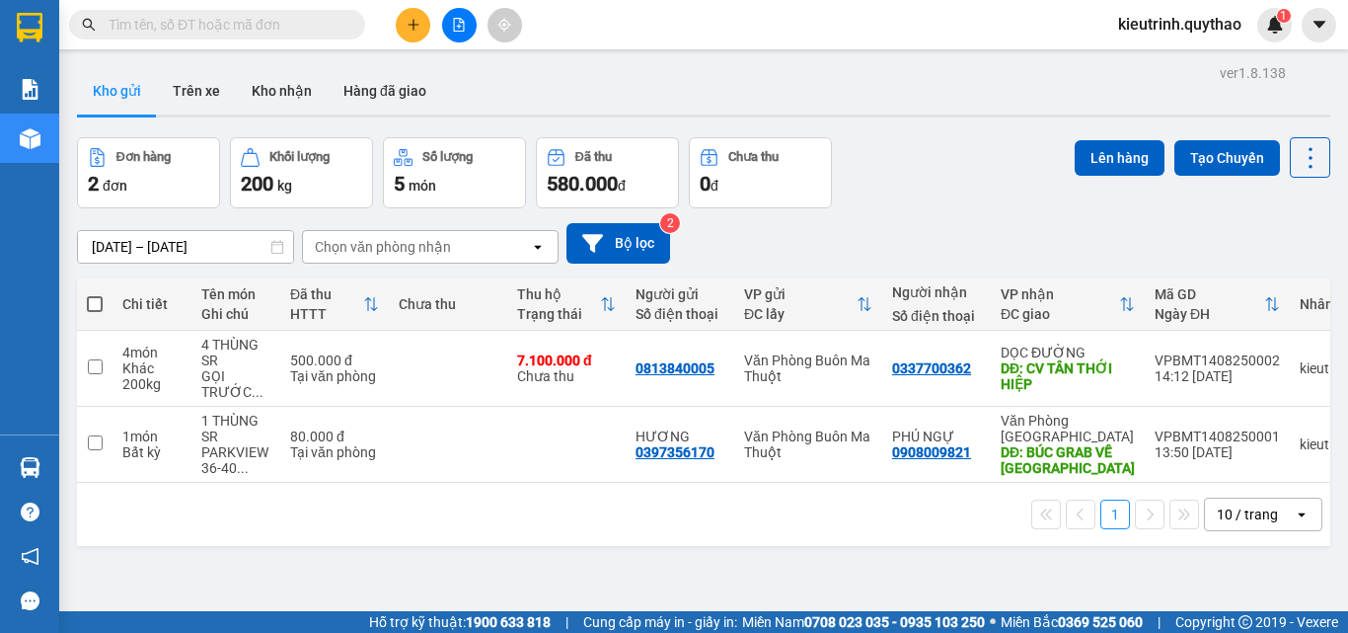
click at [159, 135] on div "ver 1.8.138 Kho gửi Trên xe Kho nhận Hàng đã giao Đơn hàng 2 đơn Khối lượng 200…" at bounding box center [703, 375] width 1269 height 633
